Goal: Navigation & Orientation: Find specific page/section

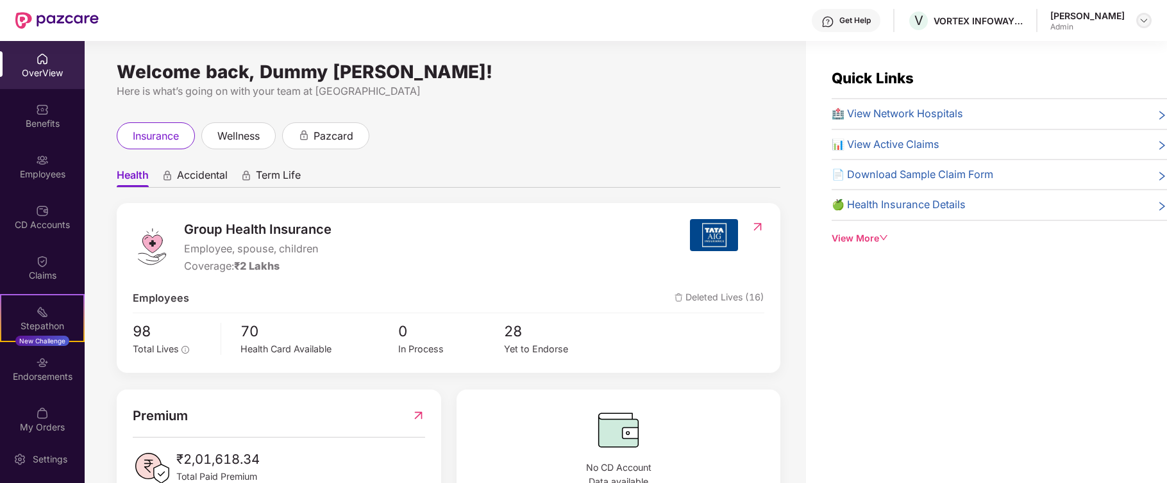
click at [1150, 21] on div at bounding box center [1143, 20] width 15 height 15
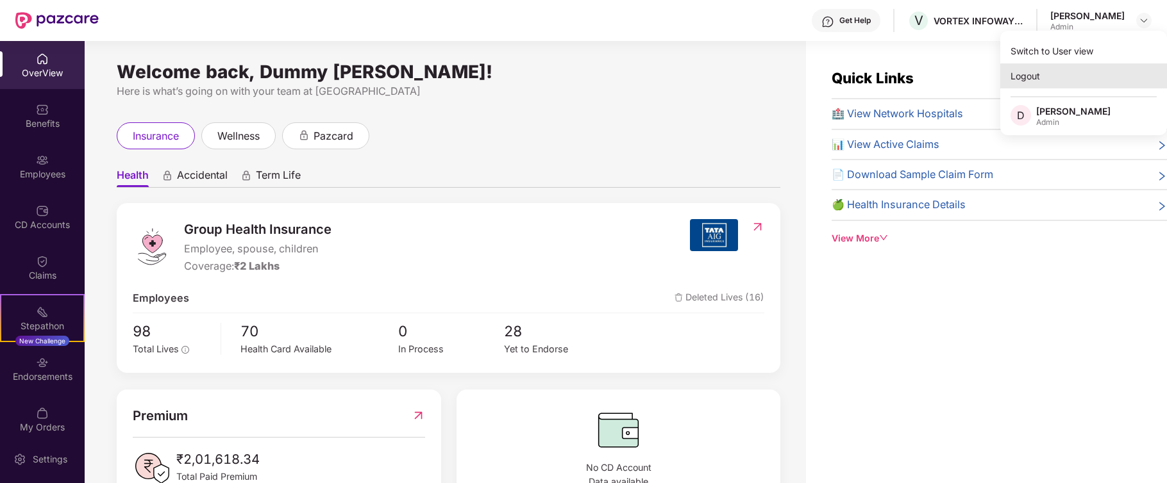
click at [1044, 75] on div "Logout" at bounding box center [1083, 75] width 167 height 25
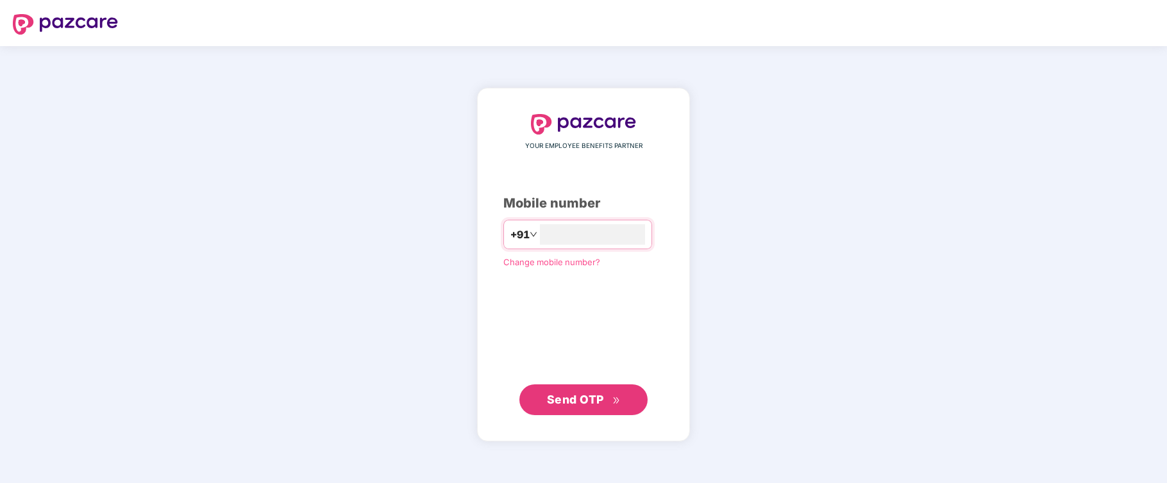
type input "**********"
click at [569, 401] on span "Send OTP" at bounding box center [575, 399] width 57 height 13
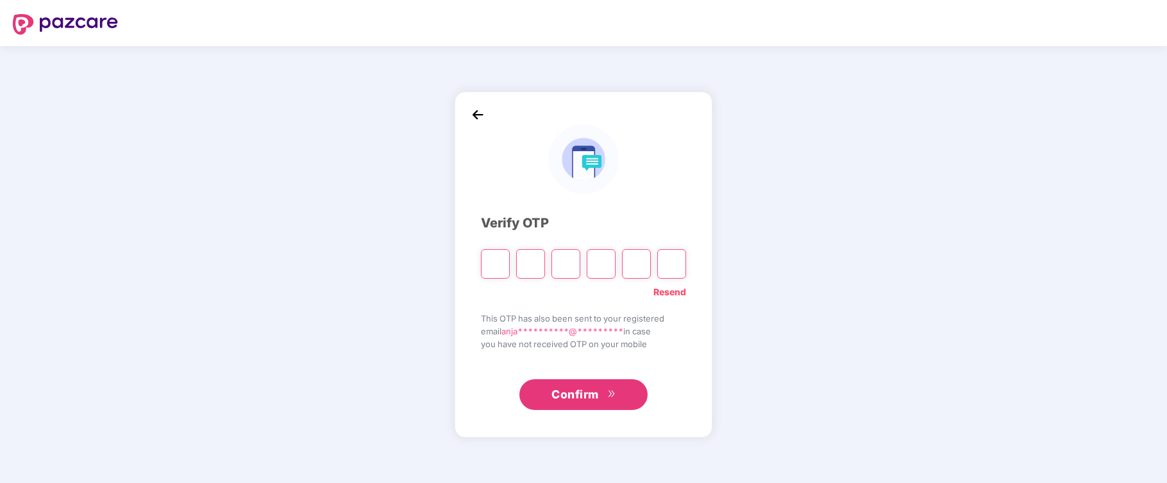
click at [503, 267] on input "Please enter verification code. Digit 1" at bounding box center [495, 263] width 29 height 29
type input "*"
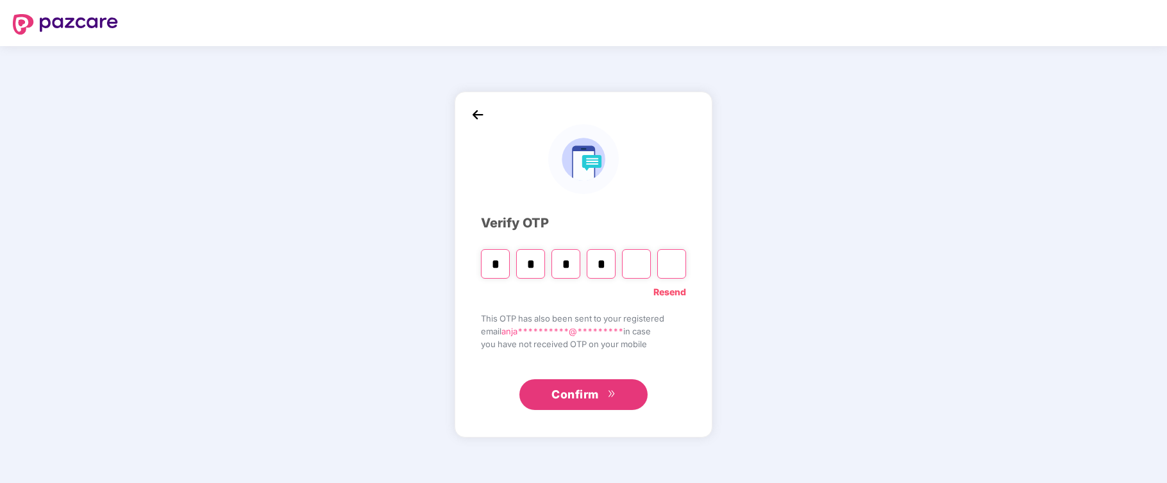
type input "*"
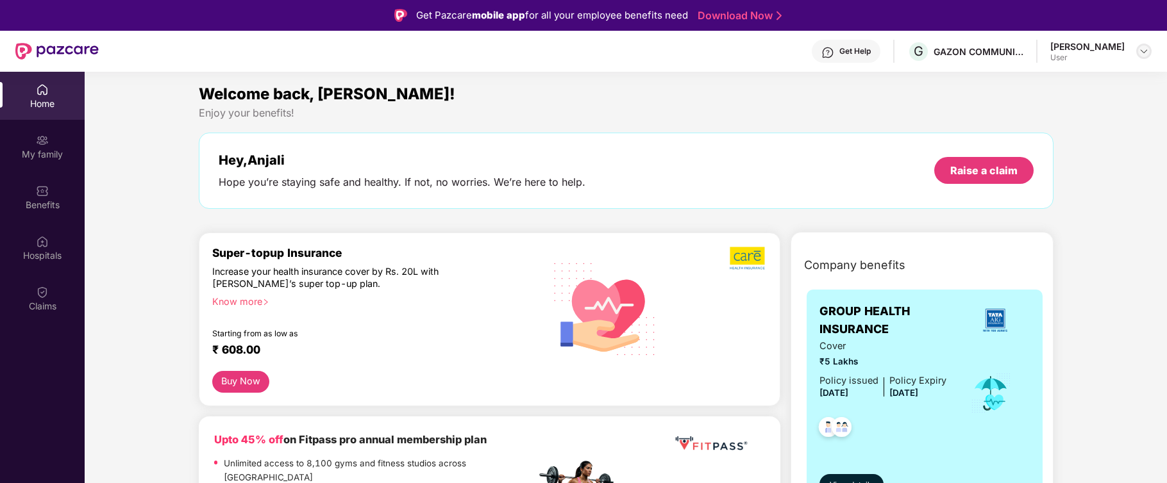
click at [1141, 49] on img at bounding box center [1144, 51] width 10 height 10
click at [812, 104] on div "Welcome back, [PERSON_NAME]!" at bounding box center [626, 94] width 855 height 24
click at [1139, 52] on img at bounding box center [1144, 51] width 10 height 10
click at [430, 149] on div "Hey, [PERSON_NAME] you’re staying safe and healthy. If not, no worries. We’re h…" at bounding box center [626, 171] width 855 height 76
click at [36, 211] on div "Benefits" at bounding box center [42, 205] width 85 height 13
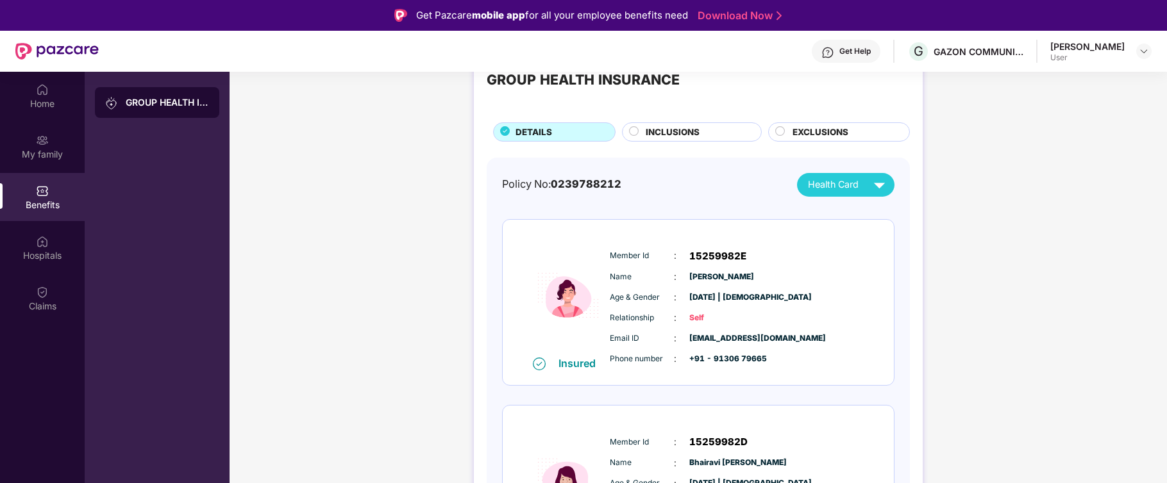
scroll to position [50, 0]
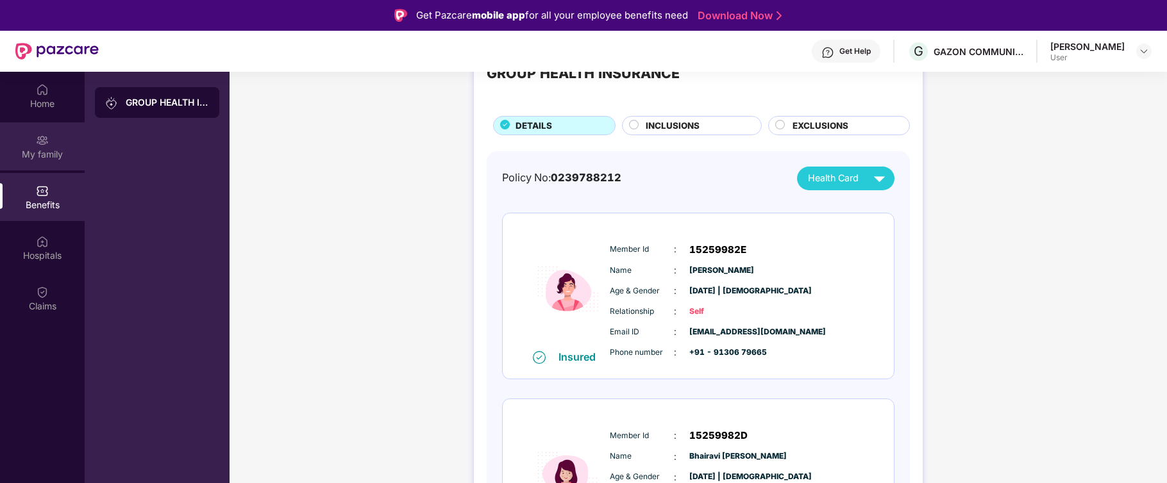
click at [42, 154] on div "My family" at bounding box center [42, 154] width 85 height 13
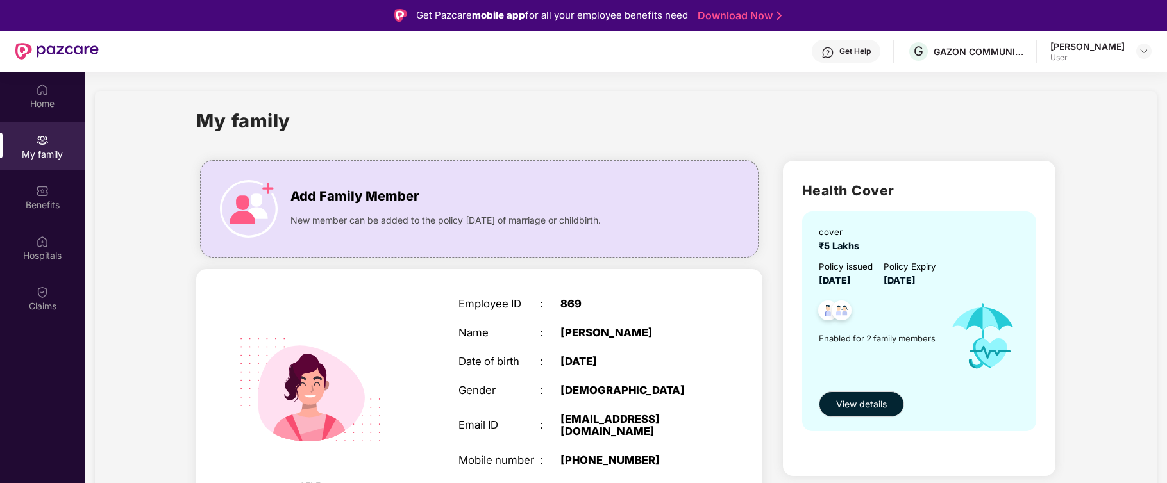
scroll to position [3, 0]
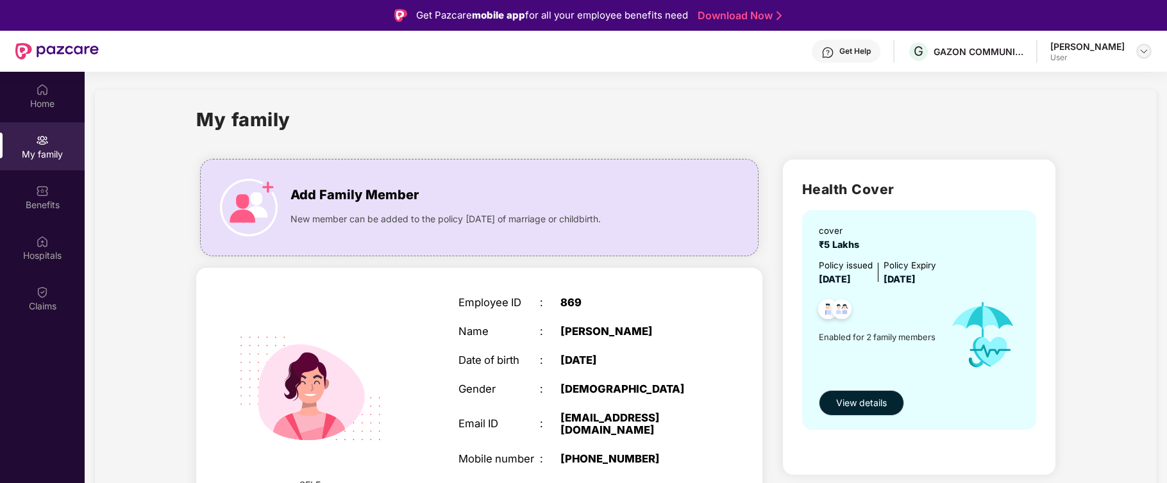
click at [1142, 51] on img at bounding box center [1144, 51] width 10 height 10
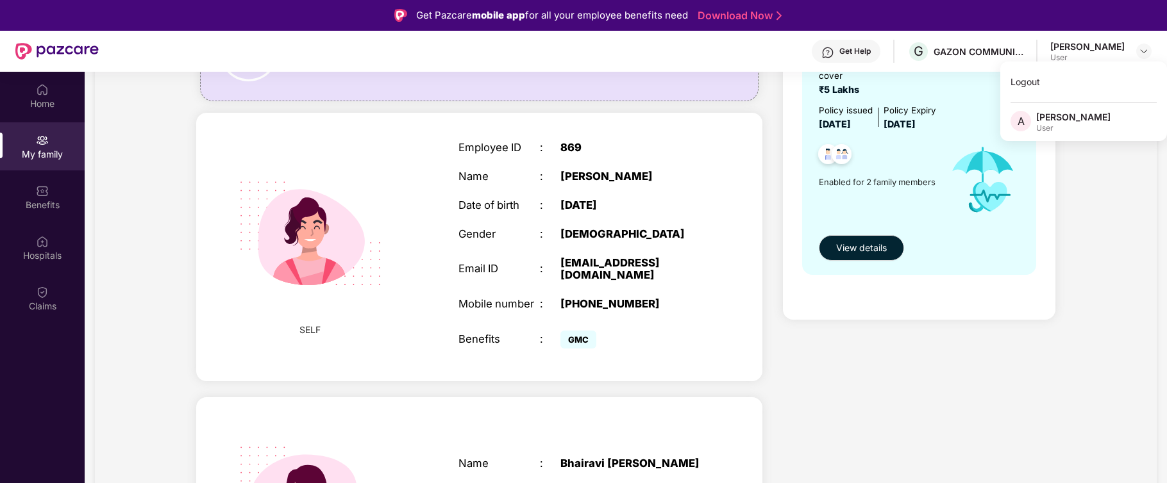
scroll to position [221, 0]
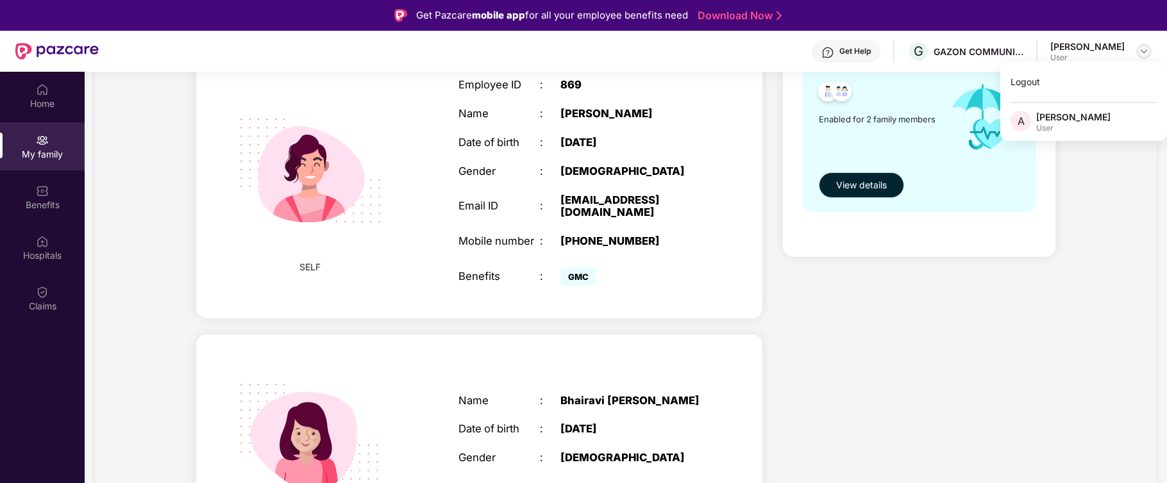
click at [1144, 49] on img at bounding box center [1144, 51] width 10 height 10
